Goal: Find specific page/section: Find specific page/section

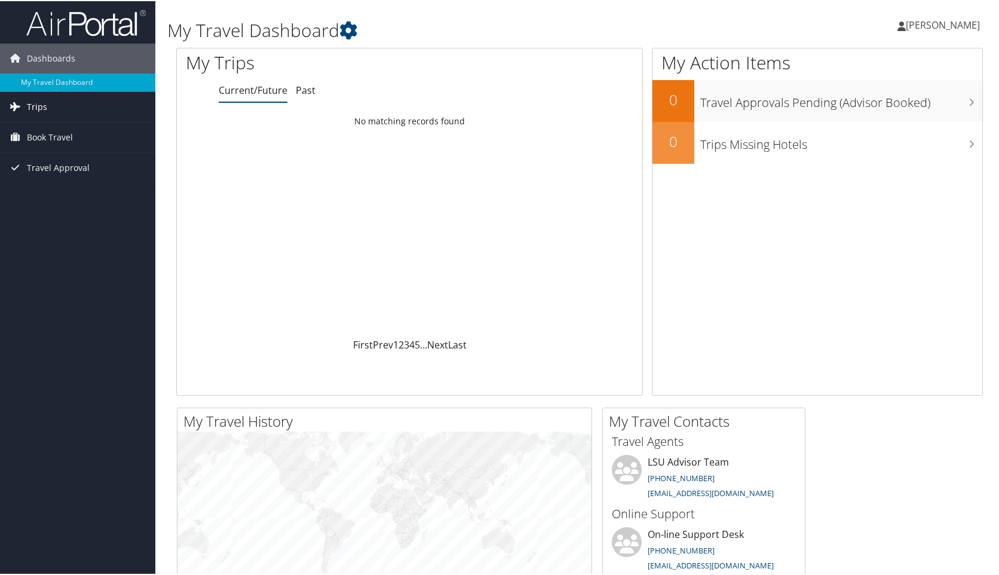
click at [42, 108] on span "Trips" at bounding box center [37, 106] width 20 height 30
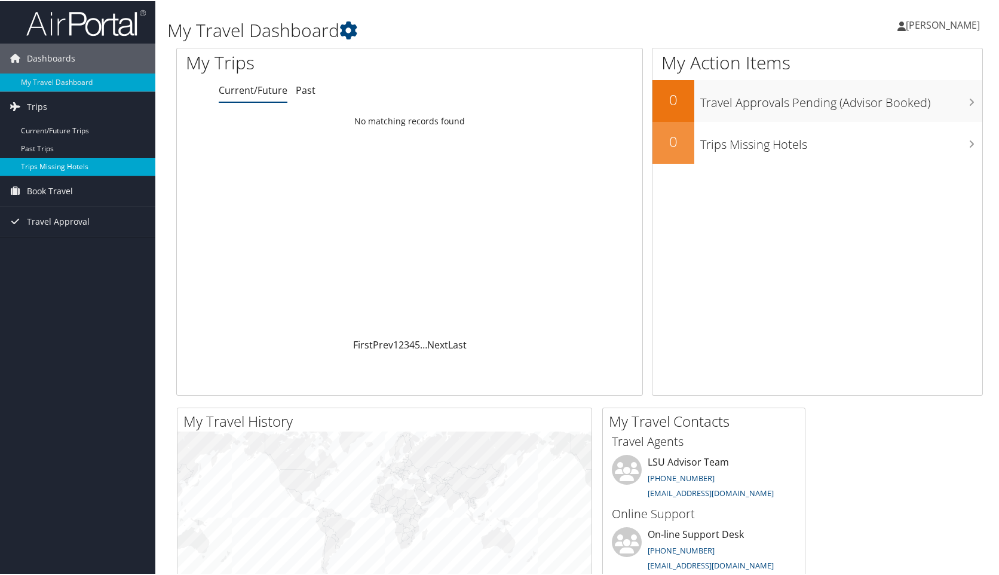
click at [62, 169] on link "Trips Missing Hotels" at bounding box center [77, 166] width 155 height 18
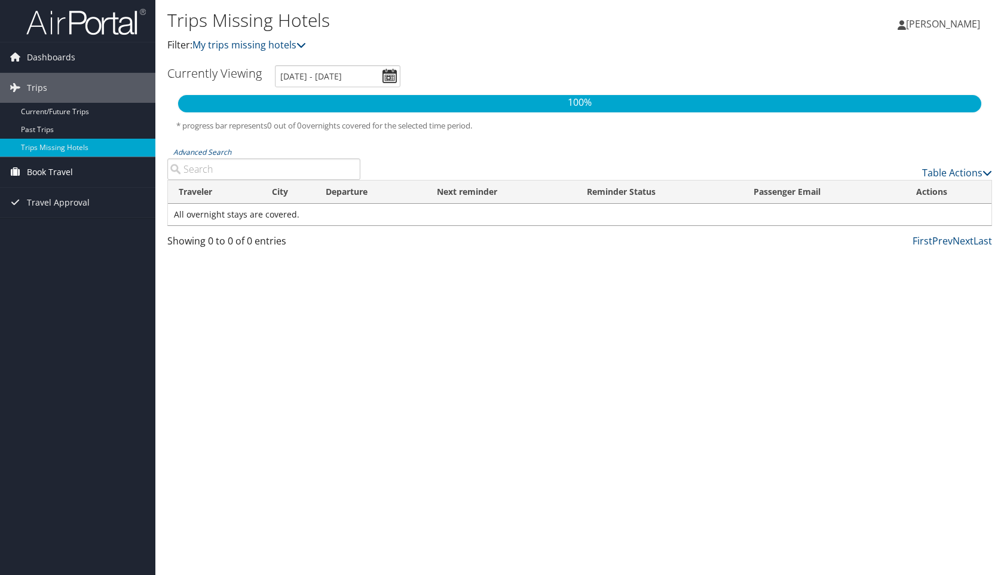
click at [79, 171] on link "Book Travel" at bounding box center [77, 172] width 155 height 30
click at [105, 217] on link "Book/Manage Online Trips" at bounding box center [77, 214] width 155 height 18
